Goal: Book appointment/travel/reservation

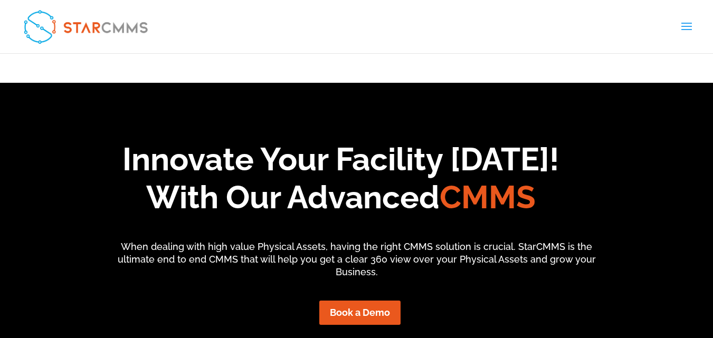
click at [0, 0] on link "Request Software Demo" at bounding box center [0, 0] width 0 height 0
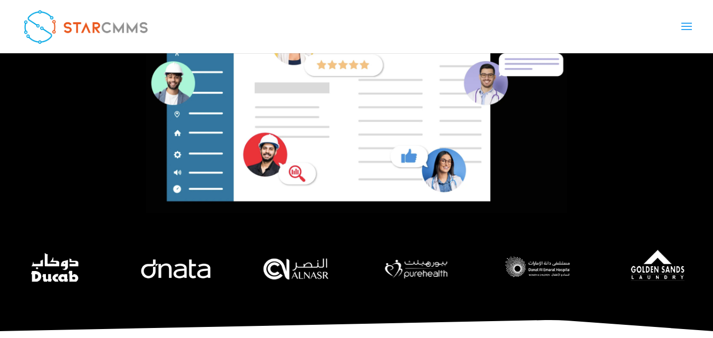
scroll to position [370, 0]
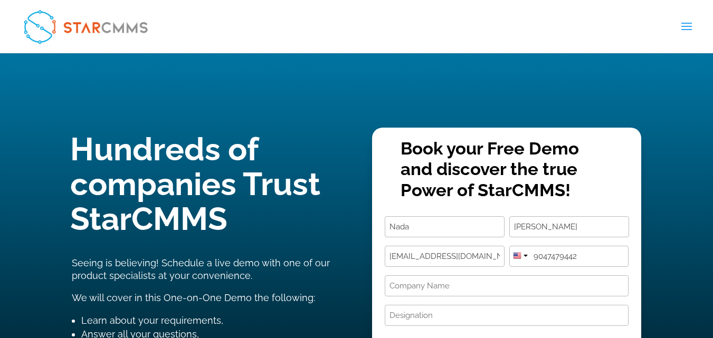
click at [451, 305] on input "Designation (Required)" at bounding box center [507, 315] width 244 height 21
paste input "Hi, I hope you’re doing well. We help companies offering Computerized Maintenan…"
type input "Hi, I hope you’re doing well. We help companies offering Computerized Maintenan…"
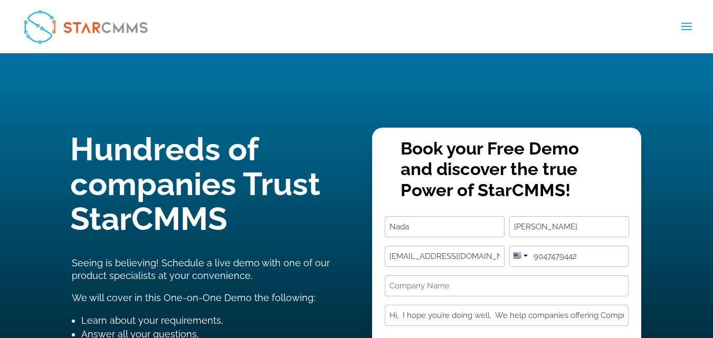
click at [453, 276] on input "Company Name (Required)" at bounding box center [507, 286] width 244 height 21
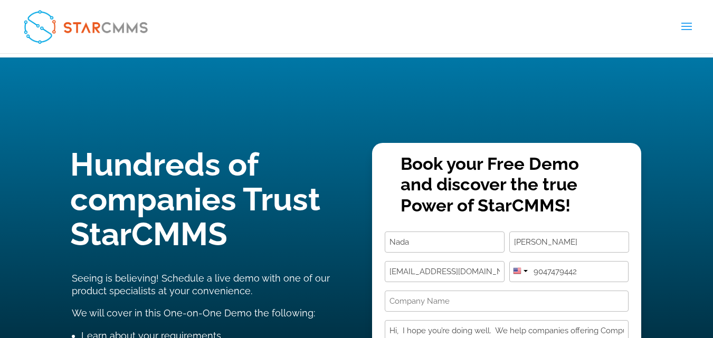
drag, startPoint x: 491, startPoint y: 206, endPoint x: 413, endPoint y: 219, distance: 79.2
click at [413, 261] on input "nada@listsassistant.com" at bounding box center [445, 271] width 120 height 21
click at [417, 291] on input "Company Name (Required)" at bounding box center [507, 301] width 244 height 21
paste input "listsassistant.com"
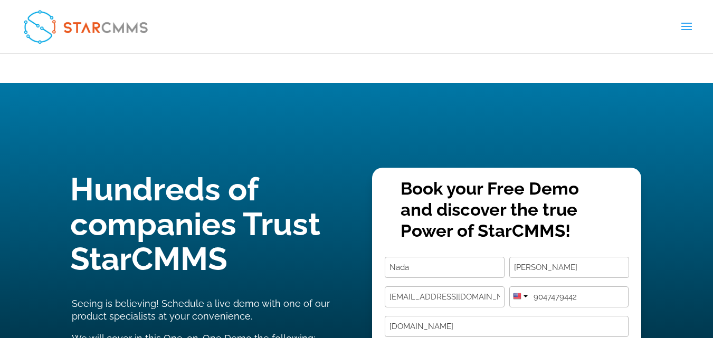
type input "listsassistant.com"
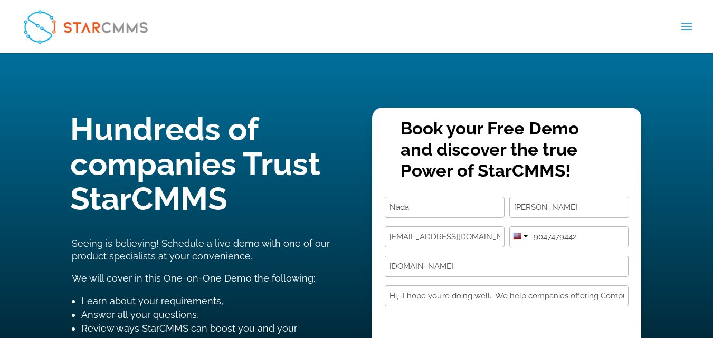
scroll to position [106, 0]
